Goal: Information Seeking & Learning: Learn about a topic

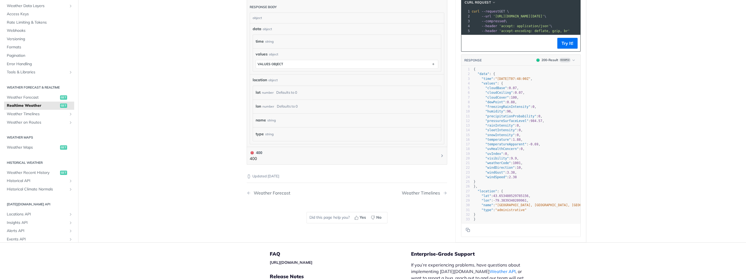
scroll to position [283, 0]
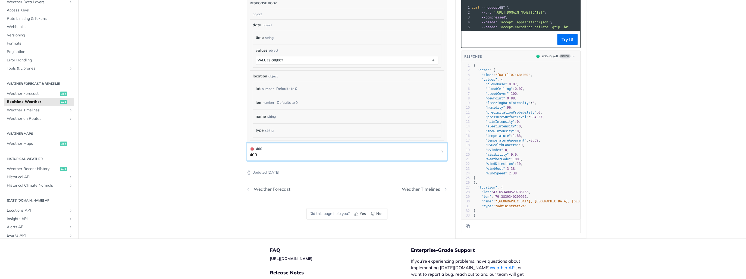
click at [271, 149] on button "400 400" at bounding box center [347, 152] width 195 height 12
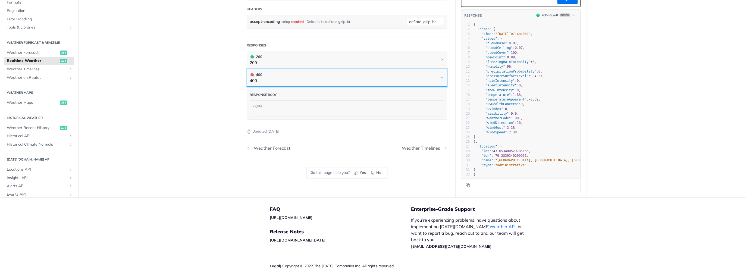
scroll to position [201, 0]
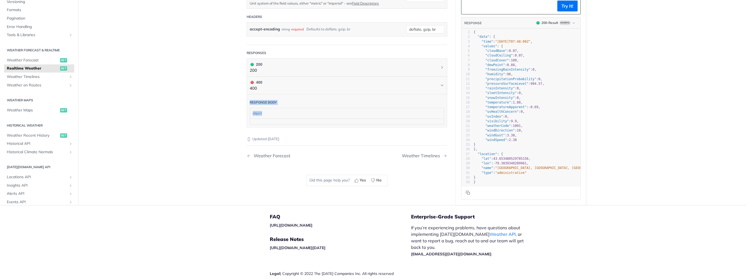
drag, startPoint x: 259, startPoint y: 110, endPoint x: 262, endPoint y: 113, distance: 4.4
click at [262, 113] on form "Response body object" at bounding box center [347, 109] width 195 height 30
click at [262, 114] on div "object" at bounding box center [346, 113] width 193 height 10
click at [282, 109] on div "object" at bounding box center [346, 113] width 193 height 10
click at [262, 110] on div "object" at bounding box center [346, 113] width 193 height 10
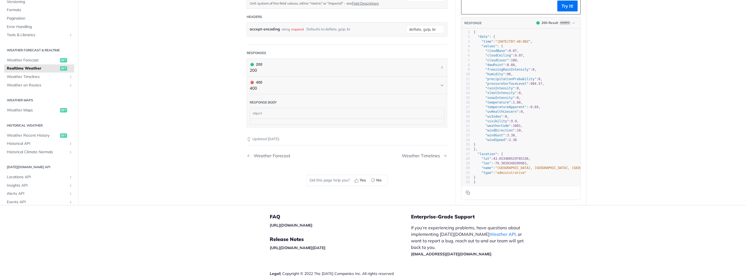
click at [262, 110] on div "object" at bounding box center [346, 113] width 193 height 10
drag, startPoint x: 262, startPoint y: 110, endPoint x: 238, endPoint y: 119, distance: 26.1
click at [238, 119] on article "Realtime Weather get https://api.tomorrow.io/v4 /weather/realtime Recent Reques…" at bounding box center [346, 16] width 217 height 377
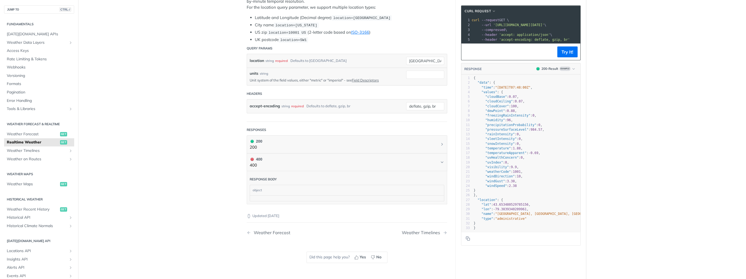
scroll to position [71, 0]
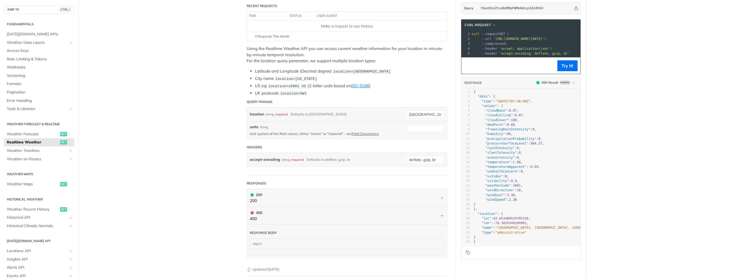
click at [210, 148] on main "JUMP TO CTRL-/ Fundamentals Tomorrow.io APIs Weather Data Layers Core Probabili…" at bounding box center [373, 146] width 746 height 377
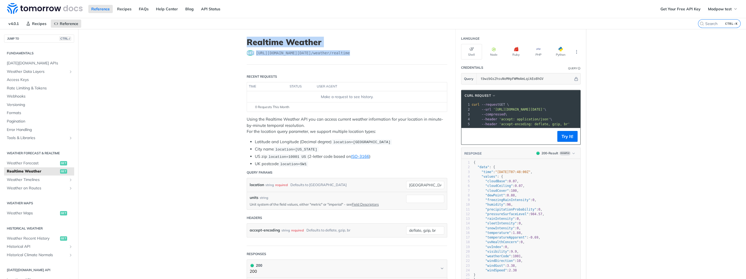
drag, startPoint x: 240, startPoint y: 41, endPoint x: 363, endPoint y: 49, distance: 122.8
click at [363, 49] on article "Realtime Weather get https://api.tomorrow.io/v4 /weather/realtime Recent Reques…" at bounding box center [346, 275] width 217 height 492
copy header "Realtime Weather get https://api.tomorrow.io/v4 /weather/realtime"
click at [357, 52] on div "get https://api.tomorrow.io/v4 /weather/realtime" at bounding box center [347, 52] width 201 height 5
click at [356, 133] on p "Using the Realtime Weather API you can access current weather information for y…" at bounding box center [347, 125] width 201 height 18
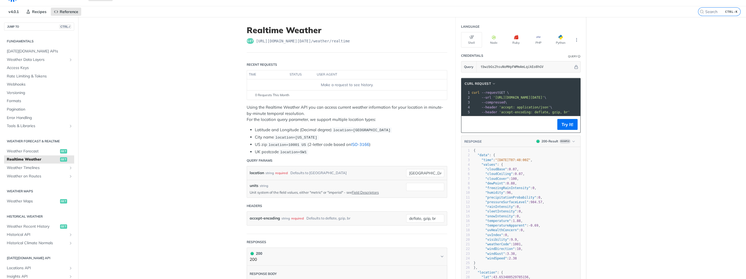
scroll to position [22, 0]
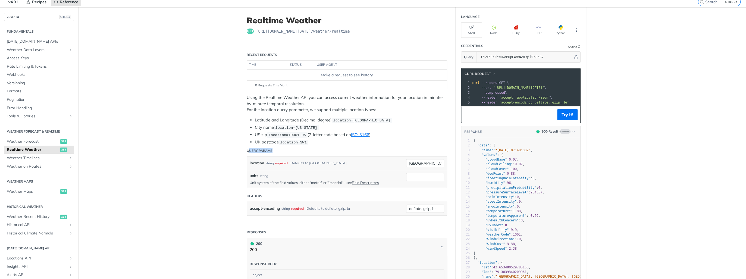
drag, startPoint x: 248, startPoint y: 149, endPoint x: 277, endPoint y: 151, distance: 29.7
click at [277, 151] on header "Query Params" at bounding box center [347, 150] width 201 height 11
click at [394, 180] on p "Unit system of the field values, either "metric" or "imperial" - see Field Desc…" at bounding box center [324, 182] width 148 height 5
click at [214, 146] on main "JUMP TO CTRL-/ Fundamentals Tomorrow.io APIs Weather Data Layers Core Probabili…" at bounding box center [373, 253] width 746 height 492
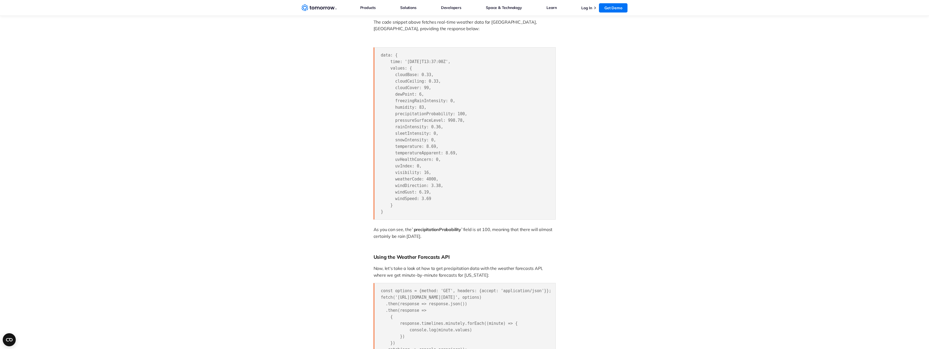
scroll to position [625, 0]
drag, startPoint x: 437, startPoint y: 225, endPoint x: 461, endPoint y: 229, distance: 24.4
click at [461, 229] on span "`precipitationProbability`" at bounding box center [437, 228] width 52 height 5
drag, startPoint x: 461, startPoint y: 229, endPoint x: 439, endPoint y: 224, distance: 22.5
click at [439, 226] on span "`precipitationProbability`" at bounding box center [437, 228] width 52 height 5
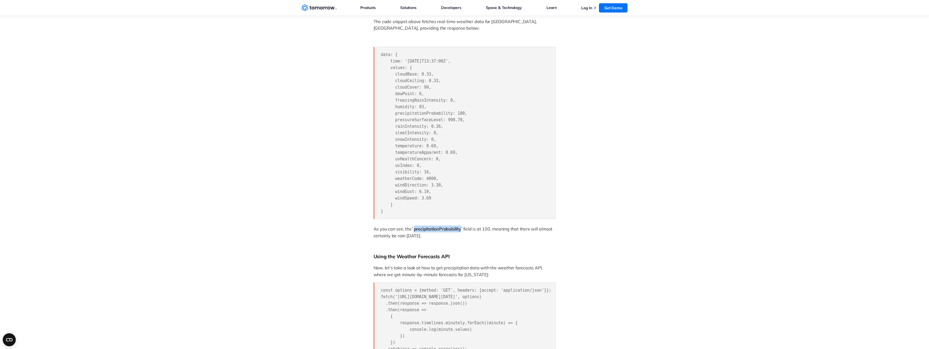
click at [439, 226] on span "`precipitationProbability`" at bounding box center [437, 228] width 52 height 5
drag, startPoint x: 439, startPoint y: 224, endPoint x: 445, endPoint y: 230, distance: 7.9
click at [445, 230] on p "As you can see, the `precipitationProbability` field is at 100, meaning that th…" at bounding box center [464, 233] width 182 height 14
drag, startPoint x: 436, startPoint y: 231, endPoint x: 373, endPoint y: 222, distance: 63.7
click at [373, 222] on div "FAQ Weather api How to Get Precipitation Data Precipitation probability shows t…" at bounding box center [464, 17] width 364 height 1237
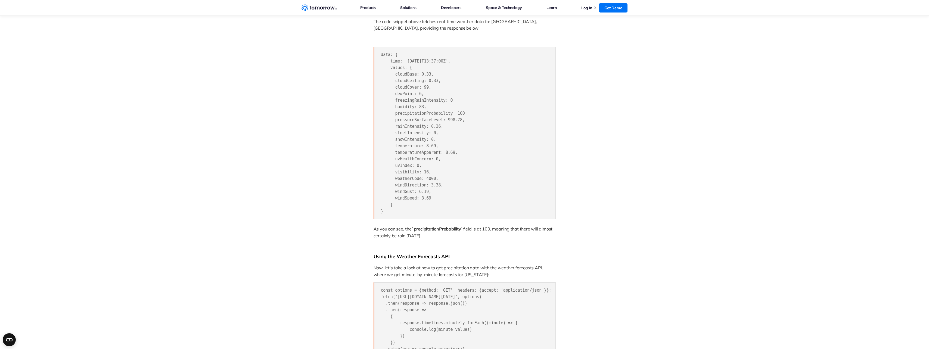
drag, startPoint x: 373, startPoint y: 222, endPoint x: 376, endPoint y: 237, distance: 15.0
click at [376, 237] on div "Precipitation data plays a pivotal role across a wide range of fields and activ…" at bounding box center [464, 107] width 182 height 1045
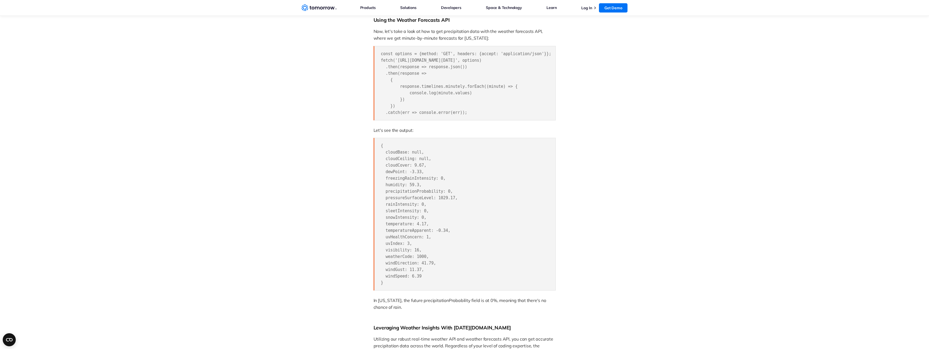
scroll to position [870, 0]
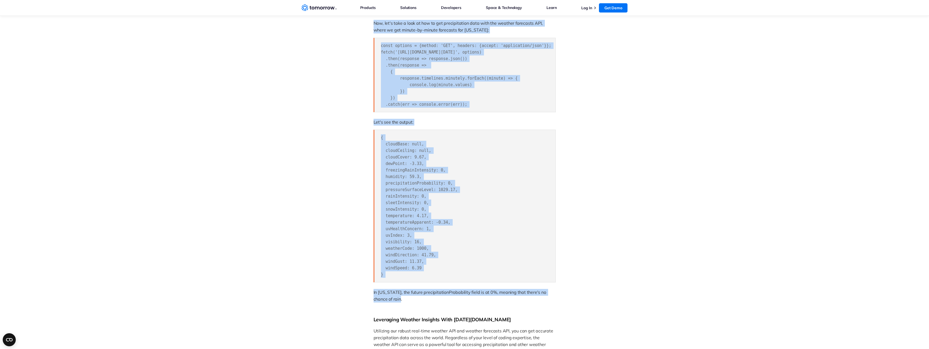
drag, startPoint x: 424, startPoint y: 301, endPoint x: 364, endPoint y: 292, distance: 60.9
drag, startPoint x: 364, startPoint y: 292, endPoint x: 350, endPoint y: 305, distance: 19.2
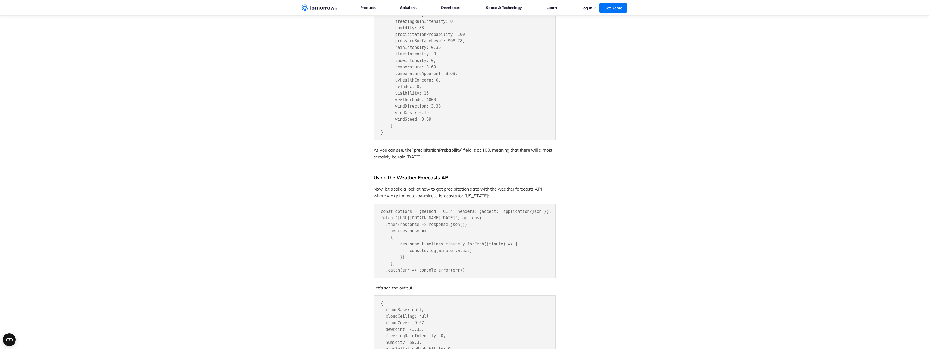
scroll to position [625, 0]
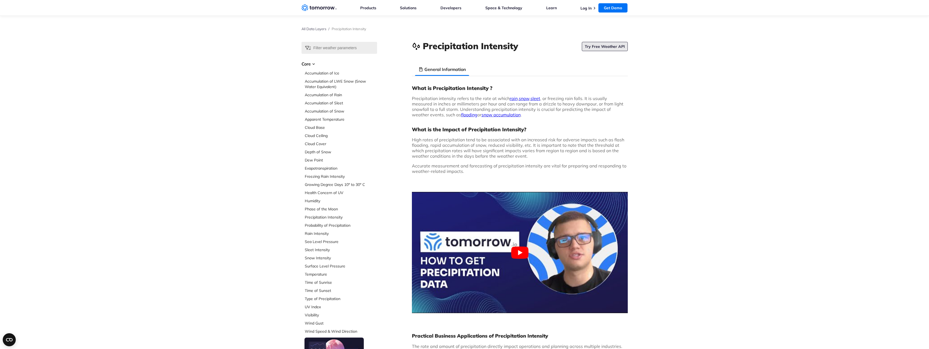
click at [591, 45] on link "Try Free Weather API" at bounding box center [605, 46] width 46 height 9
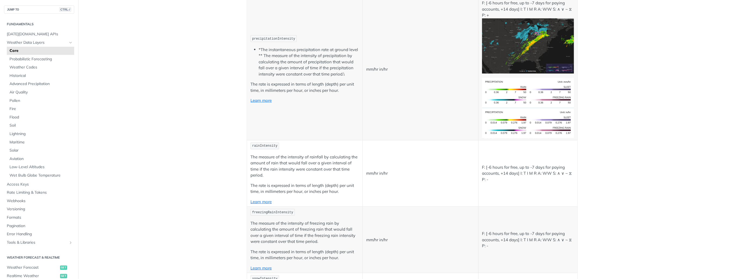
scroll to position [978, 0]
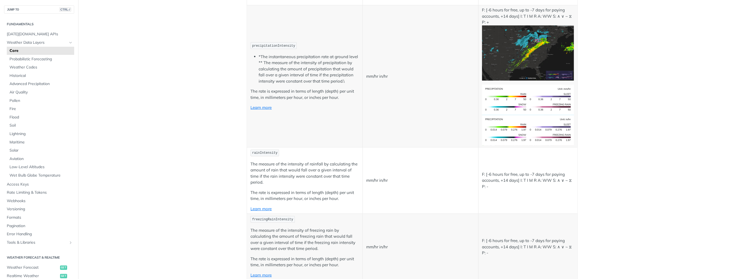
click at [275, 46] on span "precipitationIntensity" at bounding box center [273, 46] width 43 height 4
click at [335, 98] on p "The rate is expressed in terms of length (depth) per unit time, in millimeters …" at bounding box center [305, 94] width 108 height 12
click at [335, 119] on td "precipitationIntensity *The instantaneous precipitation rate at ground level **…" at bounding box center [305, 76] width 116 height 142
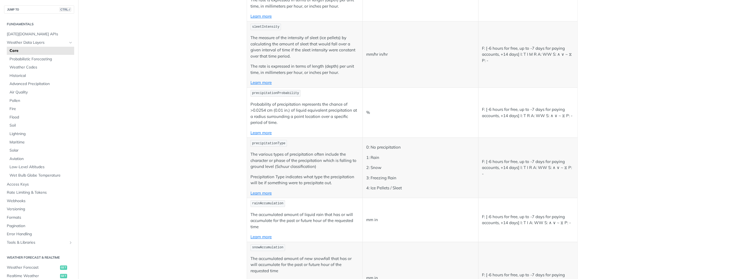
scroll to position [1305, 0]
